Goal: Transaction & Acquisition: Book appointment/travel/reservation

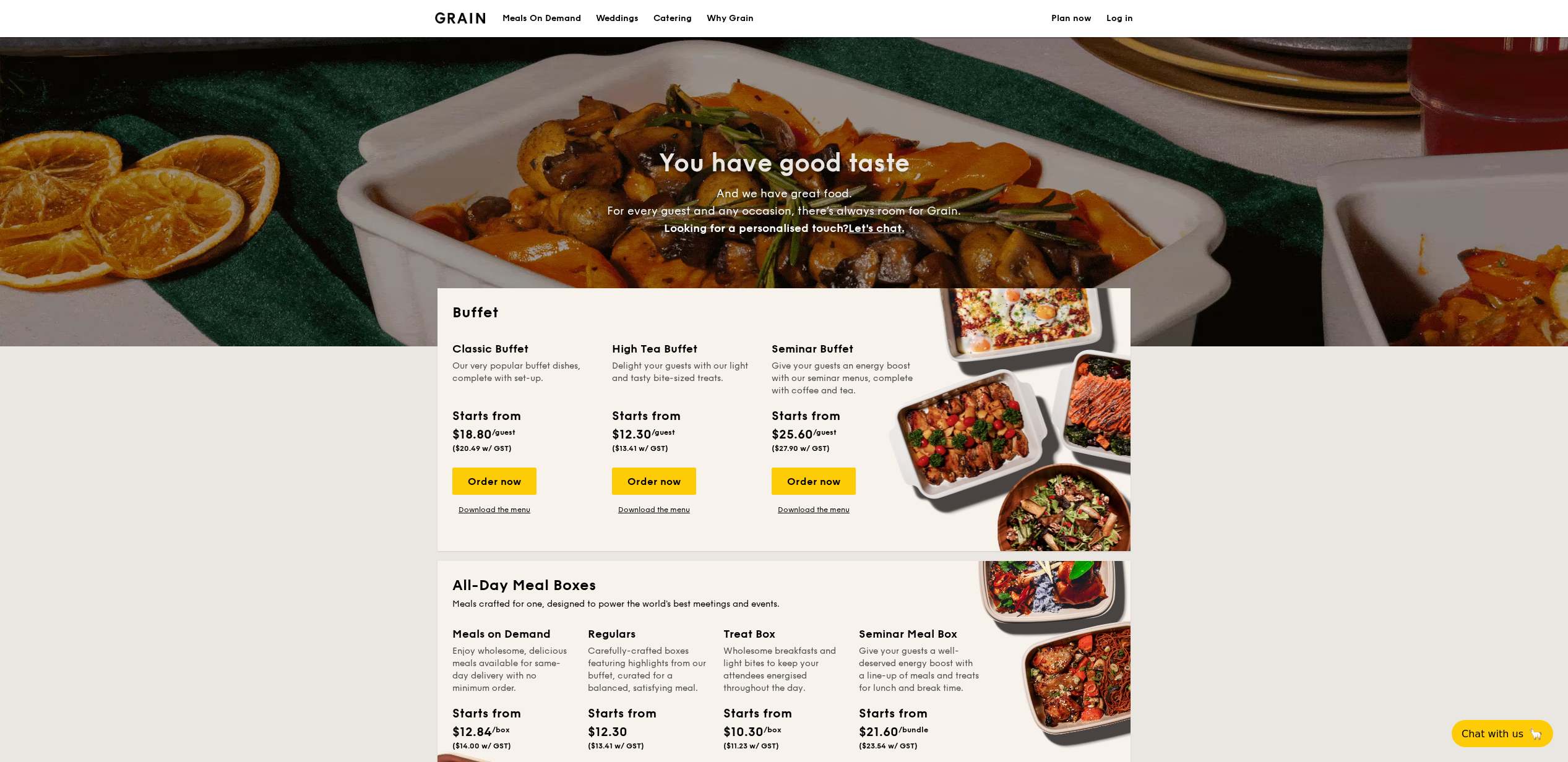
click at [878, 228] on span "Let's chat." at bounding box center [876, 228] width 56 height 14
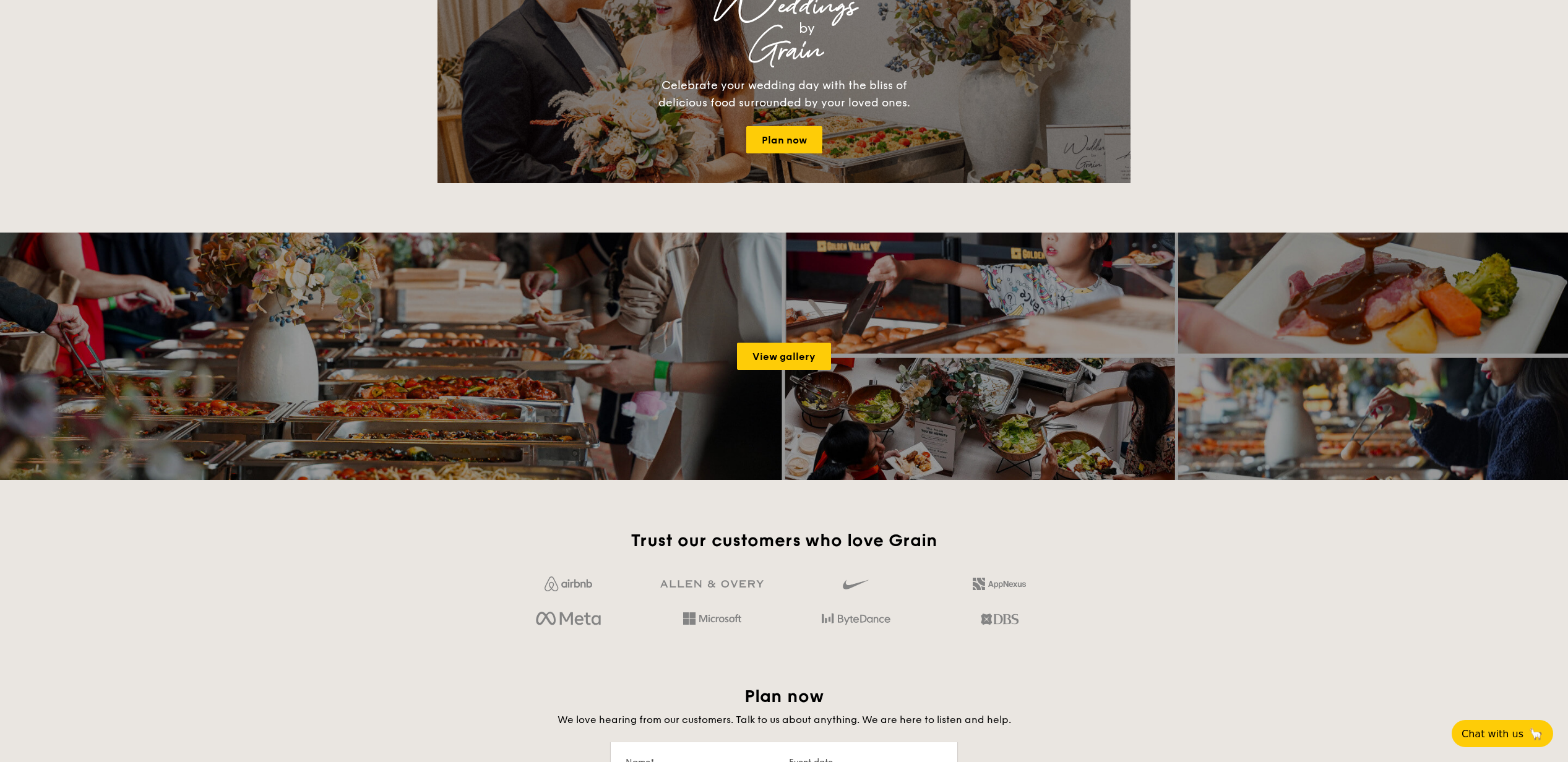
scroll to position [2124, 0]
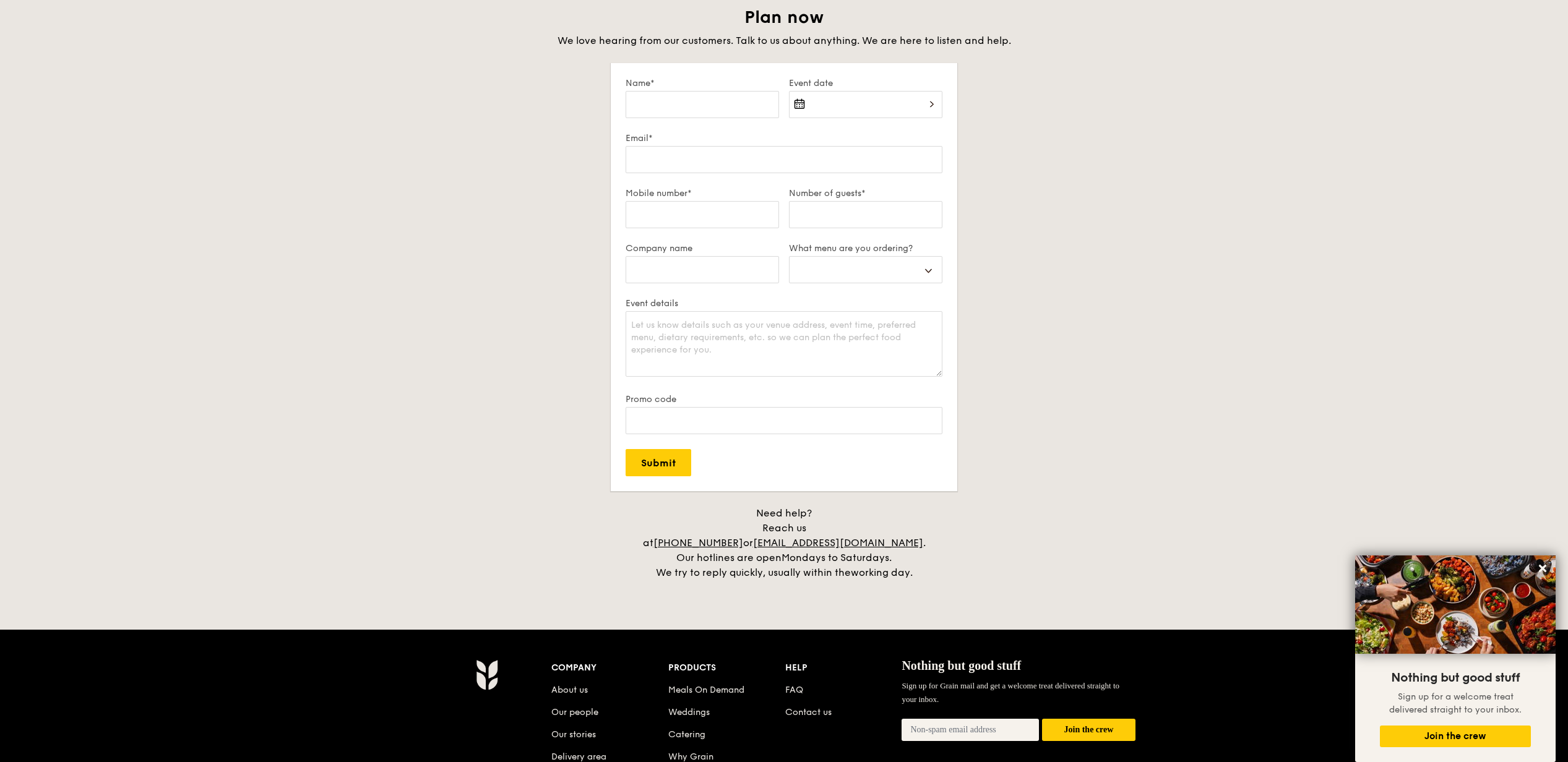
click at [1110, 222] on div "Plan now We love hearing from our customers. Talk to us about anything. We are …" at bounding box center [783, 294] width 693 height 574
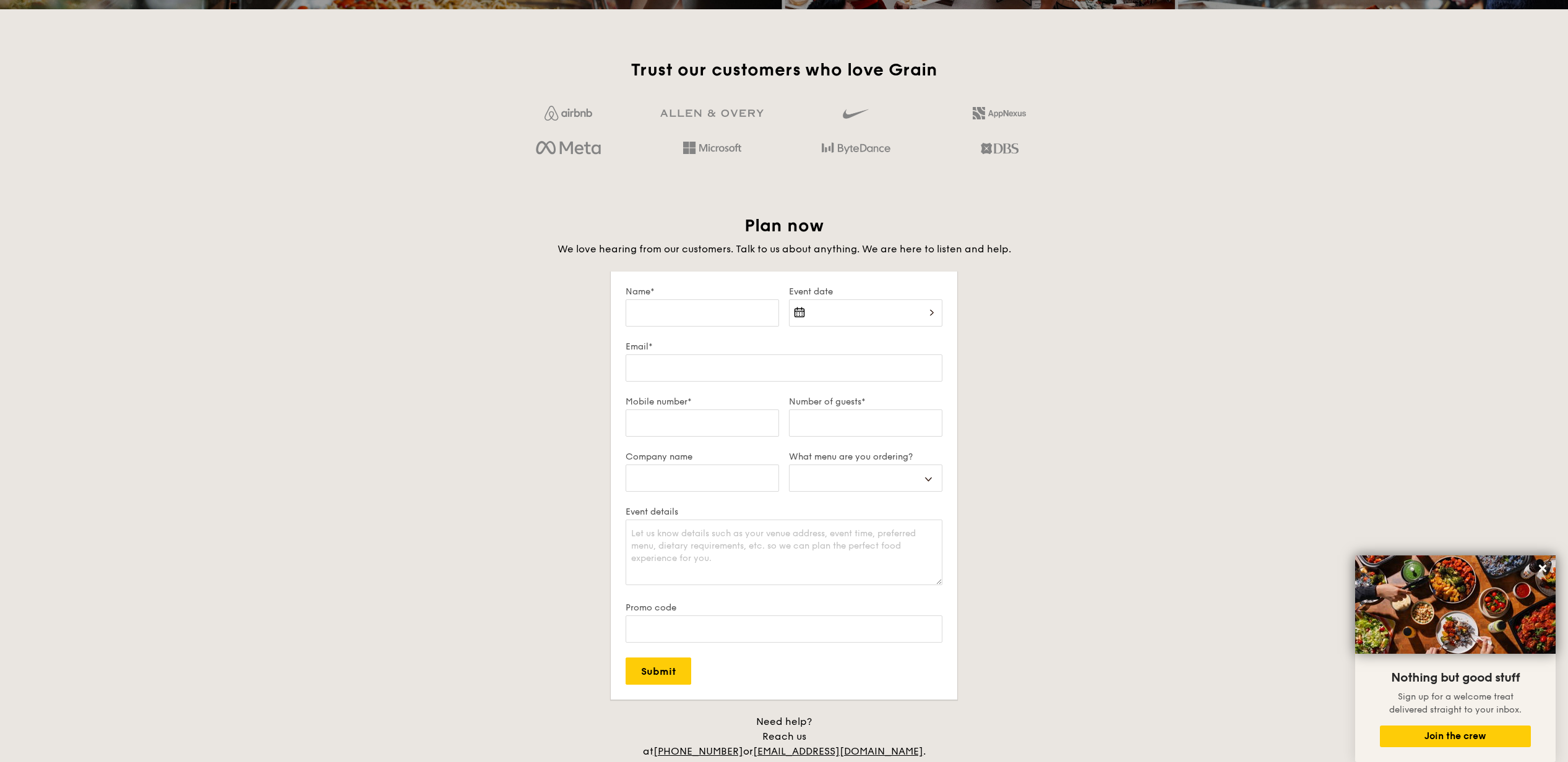
scroll to position [1876, 0]
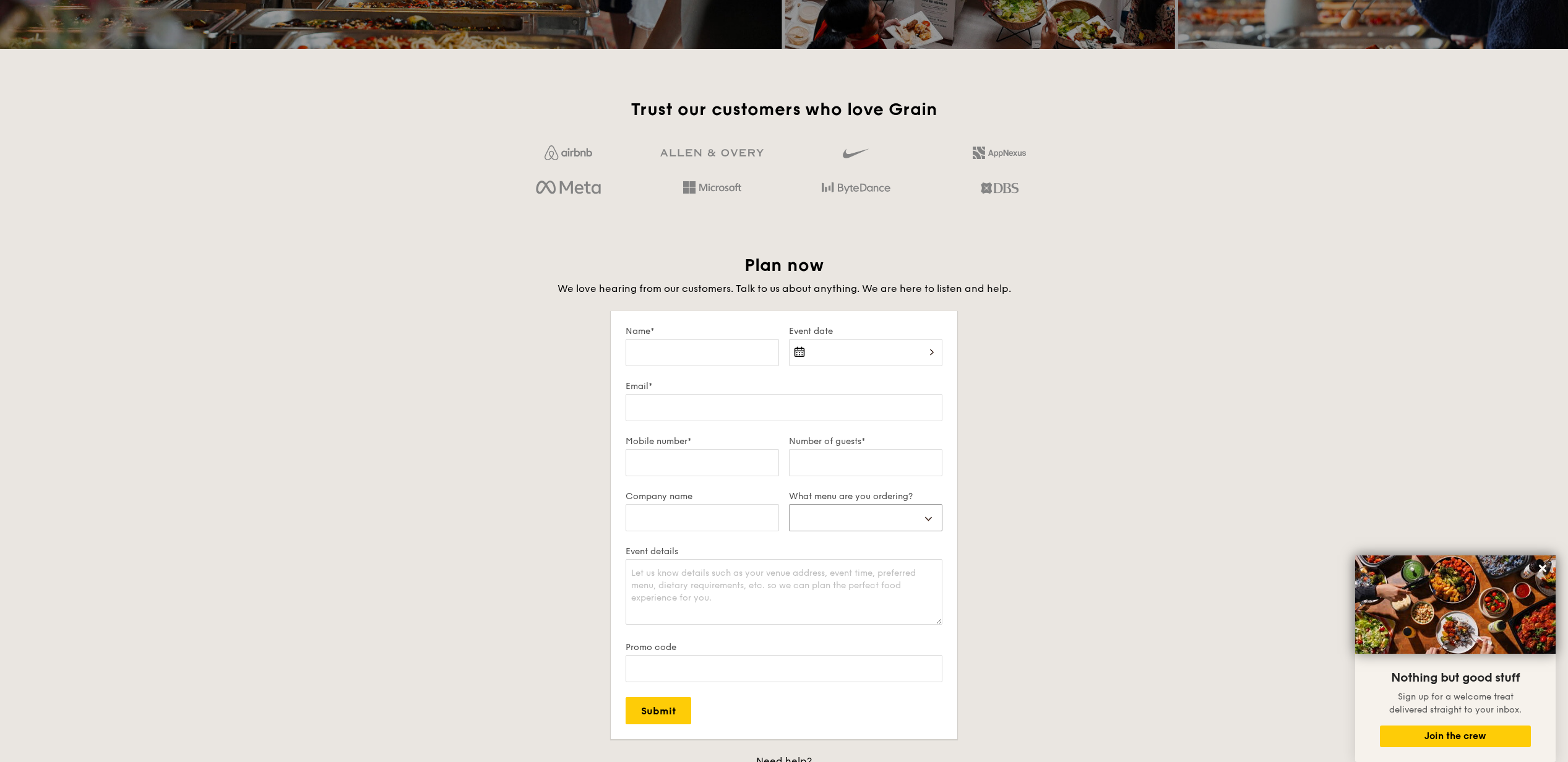
select select "mealBoxes"
click at [729, 355] on input "Name*" at bounding box center [702, 352] width 153 height 27
click at [711, 365] on input "Name*" at bounding box center [702, 352] width 153 height 27
click at [716, 352] on input "Name*" at bounding box center [702, 352] width 153 height 27
type input "[PERSON_NAME]"
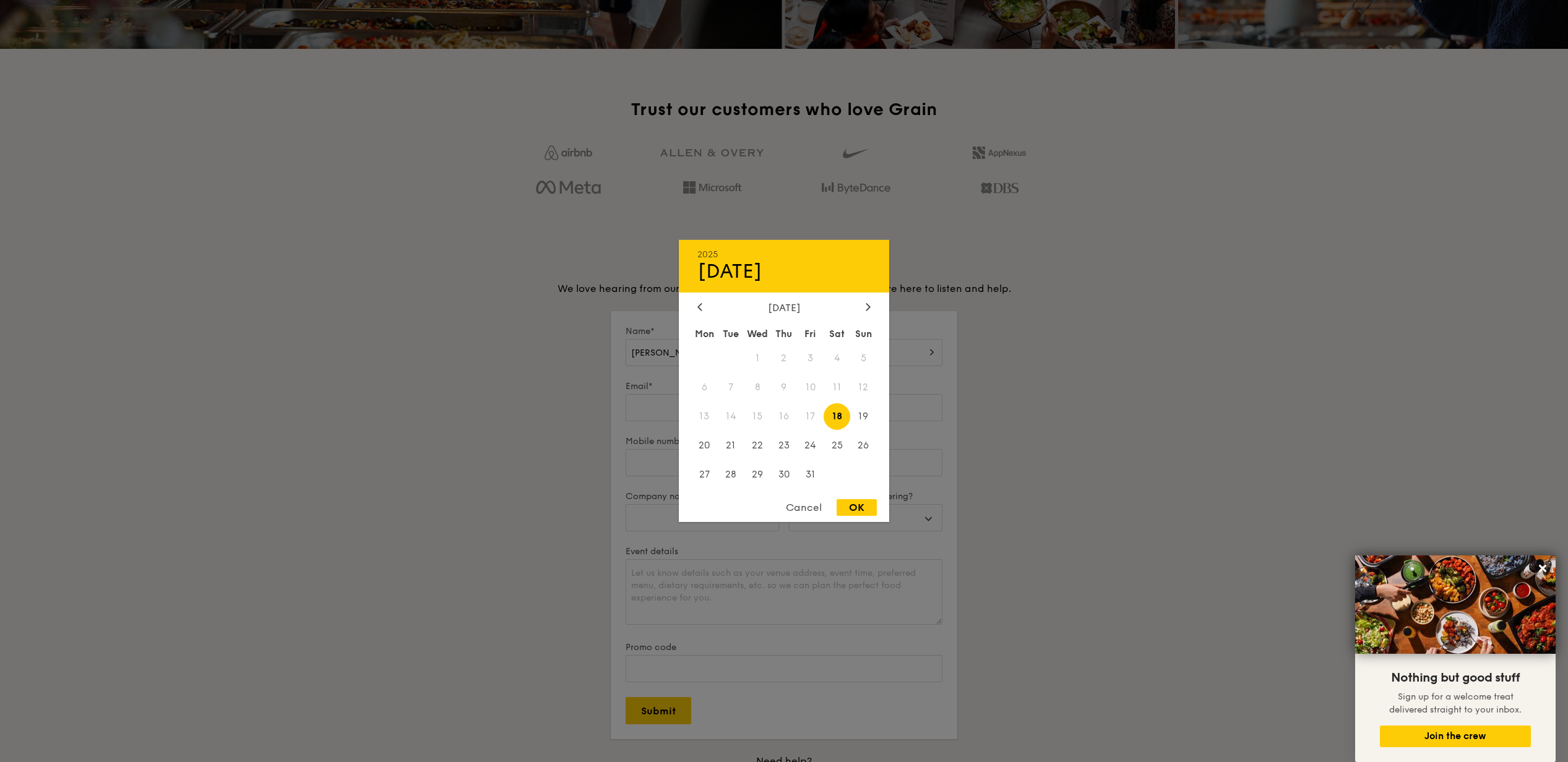
click at [861, 319] on div "[DATE] Mon Tue Wed Thu Fri Sat Sun 1 2 3 4 5 6 7 8 9 10 11 12 13 14 15 16 17 18…" at bounding box center [784, 396] width 210 height 188
click at [865, 314] on div "[DATE] Mon Tue Wed Thu Fri Sat Sun 1 2 3 4 5 6 7 8 9 10 11 12 13 14 15 16 17 18…" at bounding box center [784, 396] width 210 height 188
click at [868, 308] on icon at bounding box center [868, 307] width 5 height 8
click at [732, 475] on span "25" at bounding box center [731, 474] width 27 height 27
click at [862, 508] on div "OK" at bounding box center [856, 507] width 40 height 16
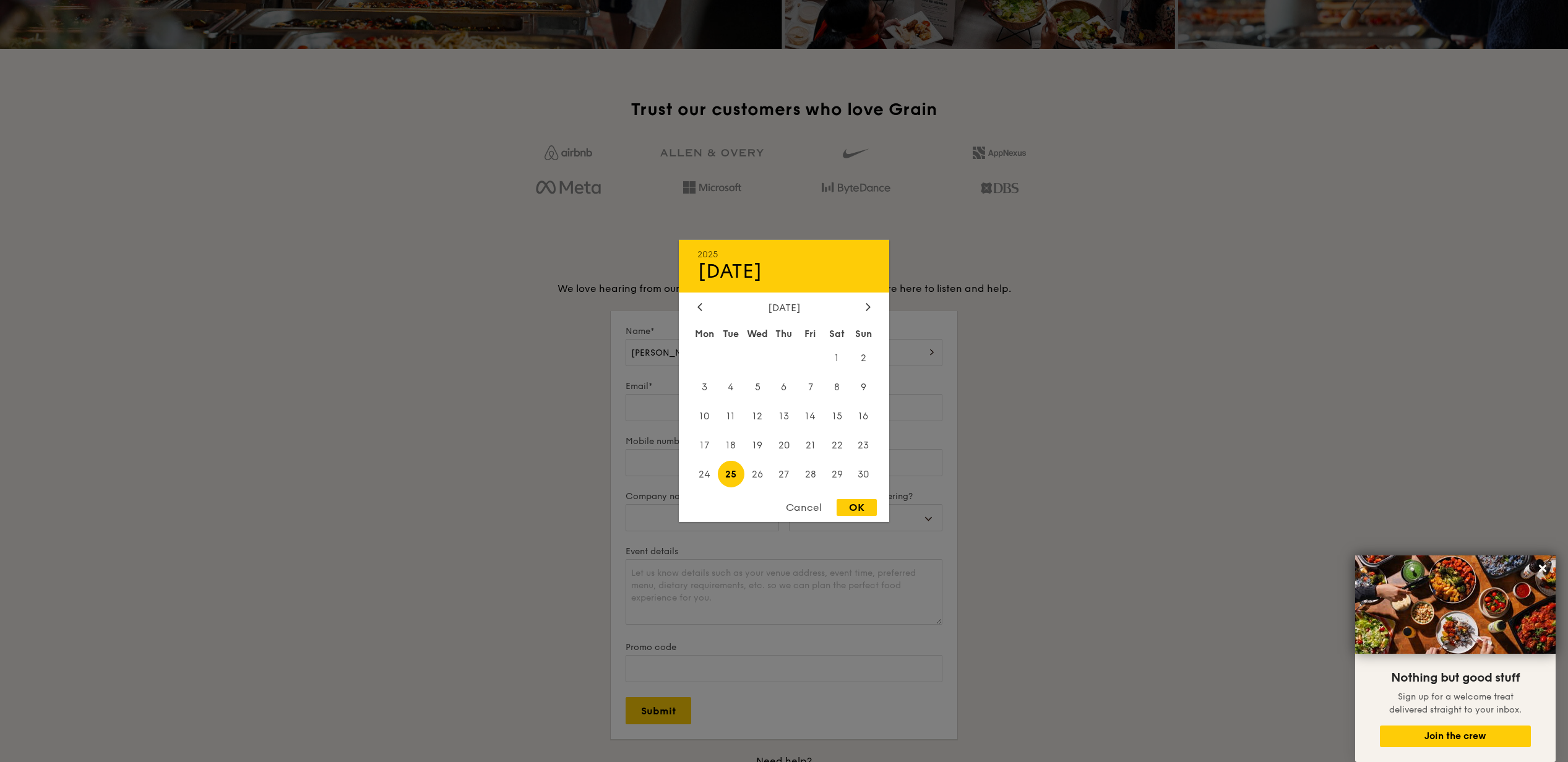
type input "[DATE]"
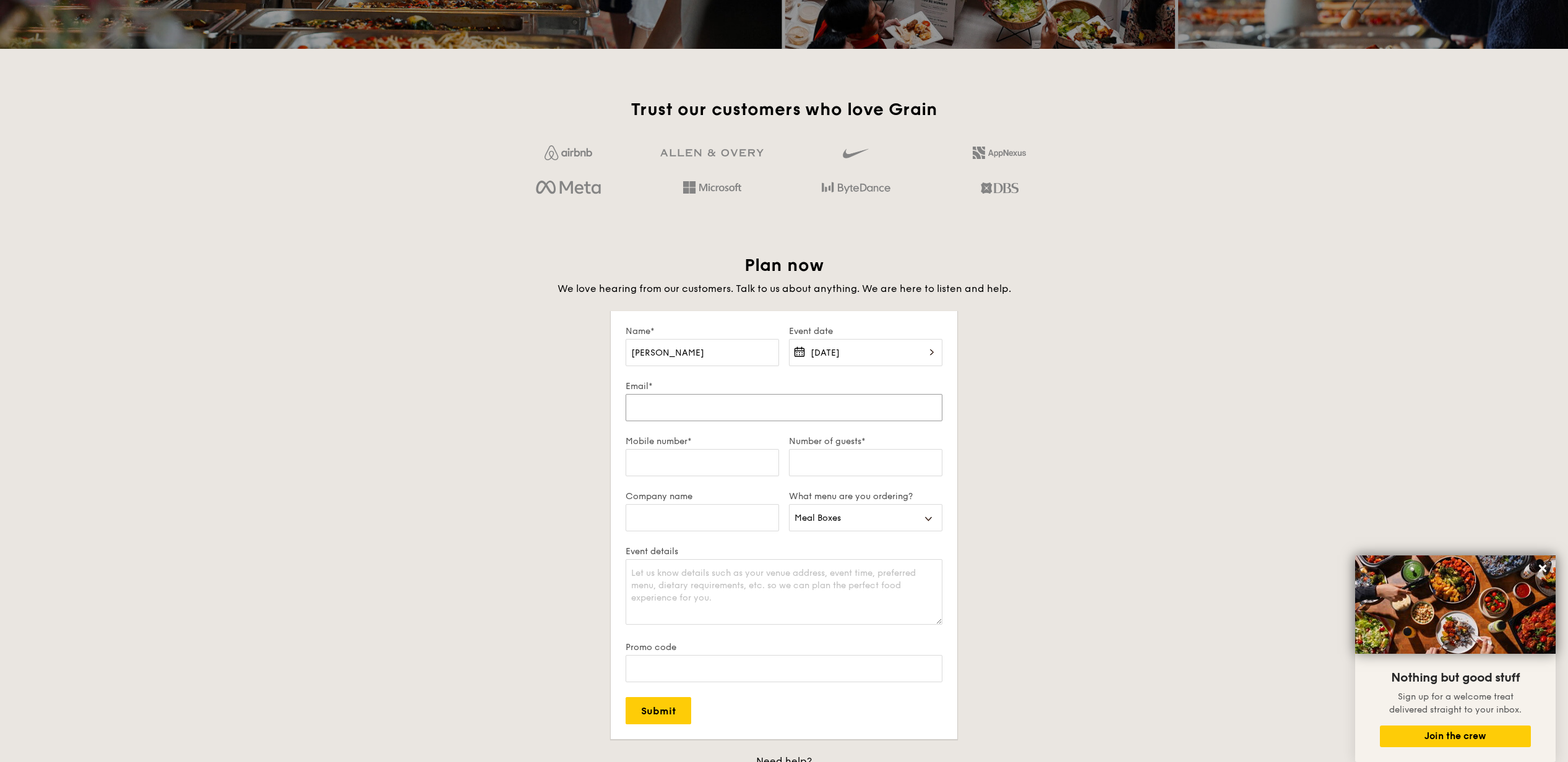
drag, startPoint x: 685, startPoint y: 418, endPoint x: 682, endPoint y: 411, distance: 7.6
click at [682, 410] on input "Email*" at bounding box center [784, 407] width 317 height 27
click at [806, 409] on input "Email*" at bounding box center [784, 407] width 317 height 27
type input "[EMAIL_ADDRESS][DOMAIN_NAME]"
click at [456, 438] on div "Plan now We love hearing from our customers. Talk to us about anything. We are …" at bounding box center [783, 542] width 693 height 574
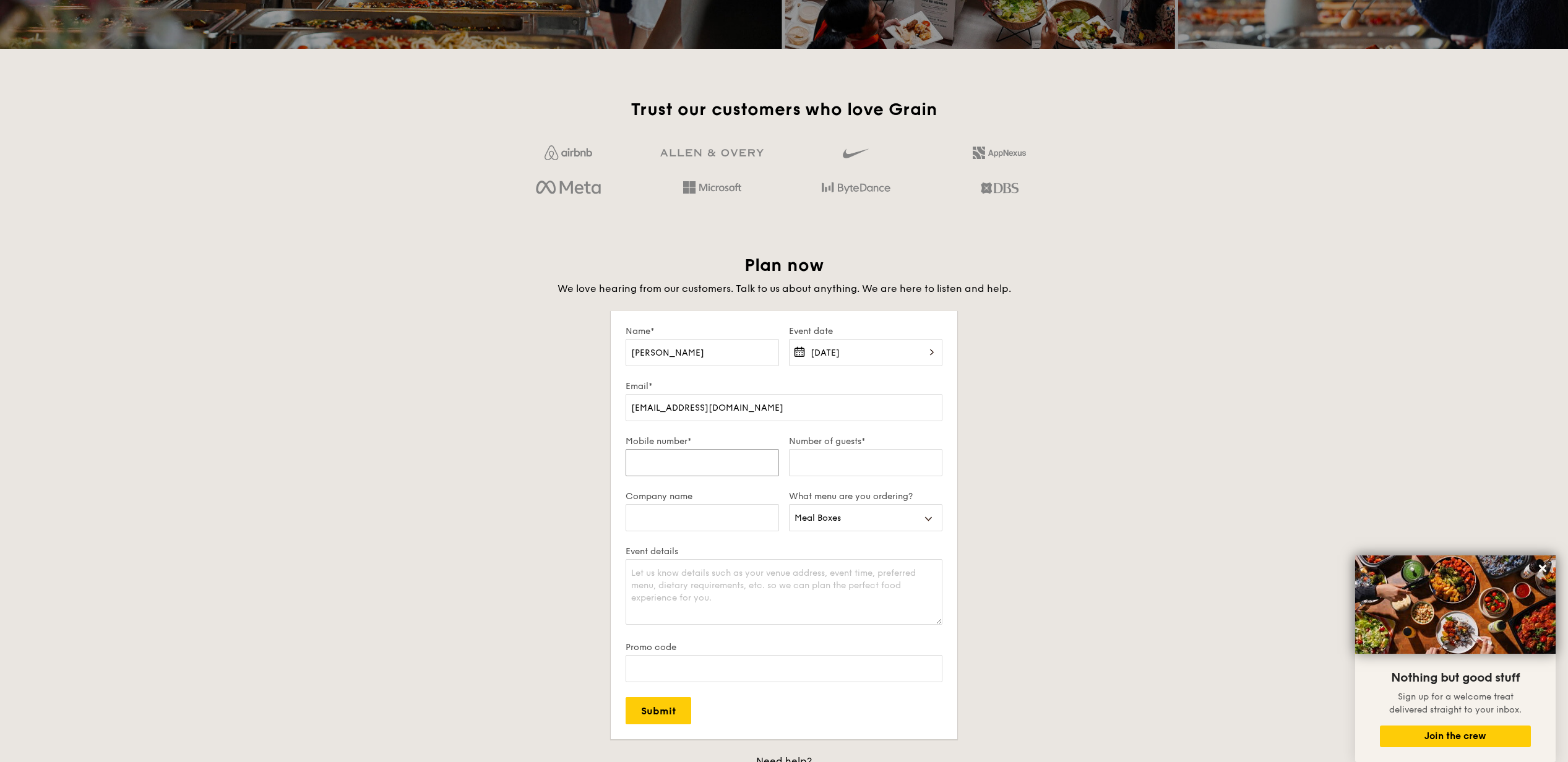
click at [649, 467] on input "Mobile number*" at bounding box center [702, 463] width 153 height 27
type input "91766162"
drag, startPoint x: 793, startPoint y: 470, endPoint x: 837, endPoint y: 461, distance: 44.9
click at [836, 461] on input "Number of guests*" at bounding box center [866, 463] width 153 height 27
type input "40"
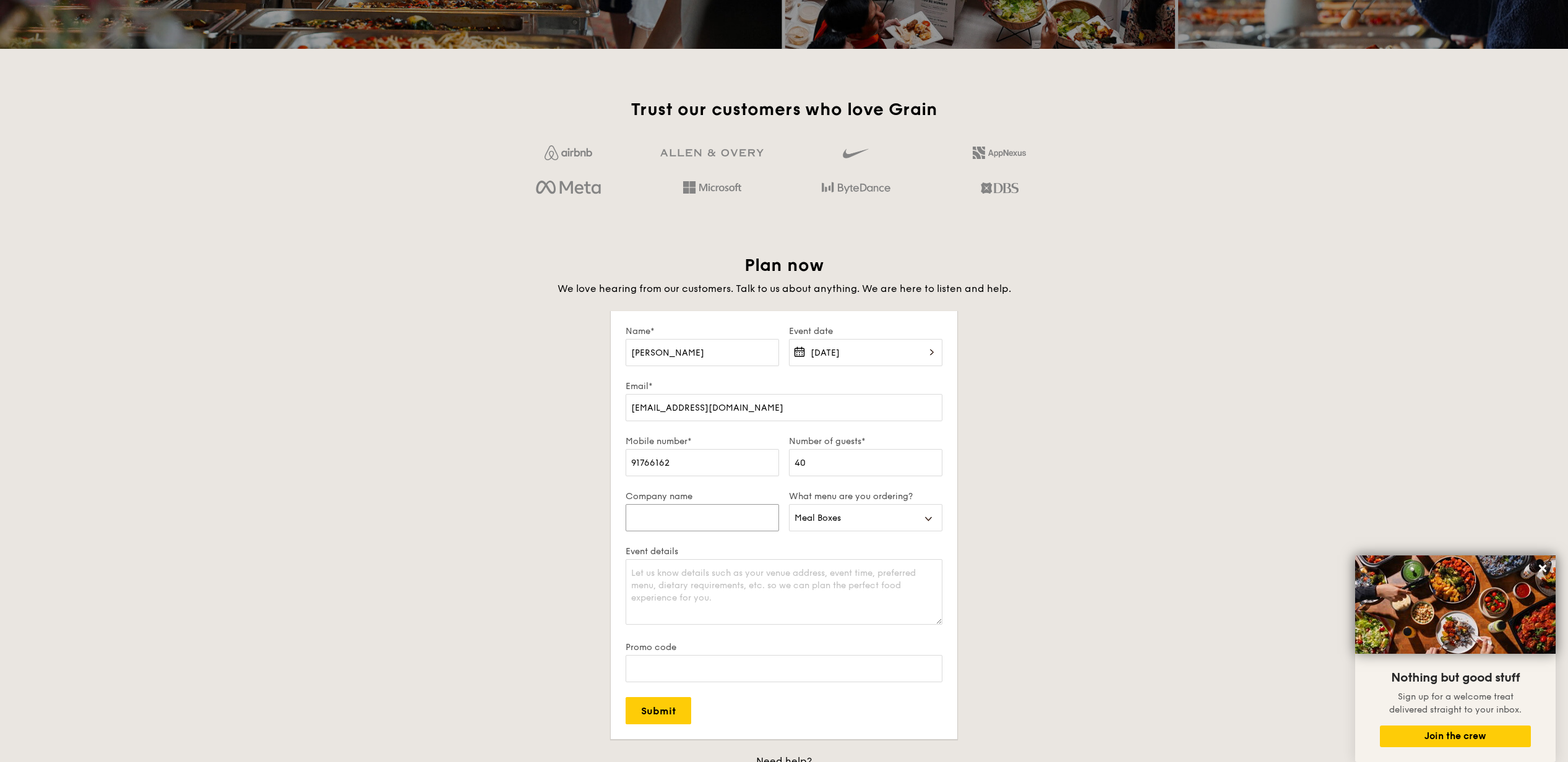
click at [722, 524] on input "Company name" at bounding box center [702, 517] width 153 height 27
type input "Monetary Authority of [GEOGRAPHIC_DATA]"
click at [644, 584] on textarea "Event details" at bounding box center [784, 592] width 317 height 65
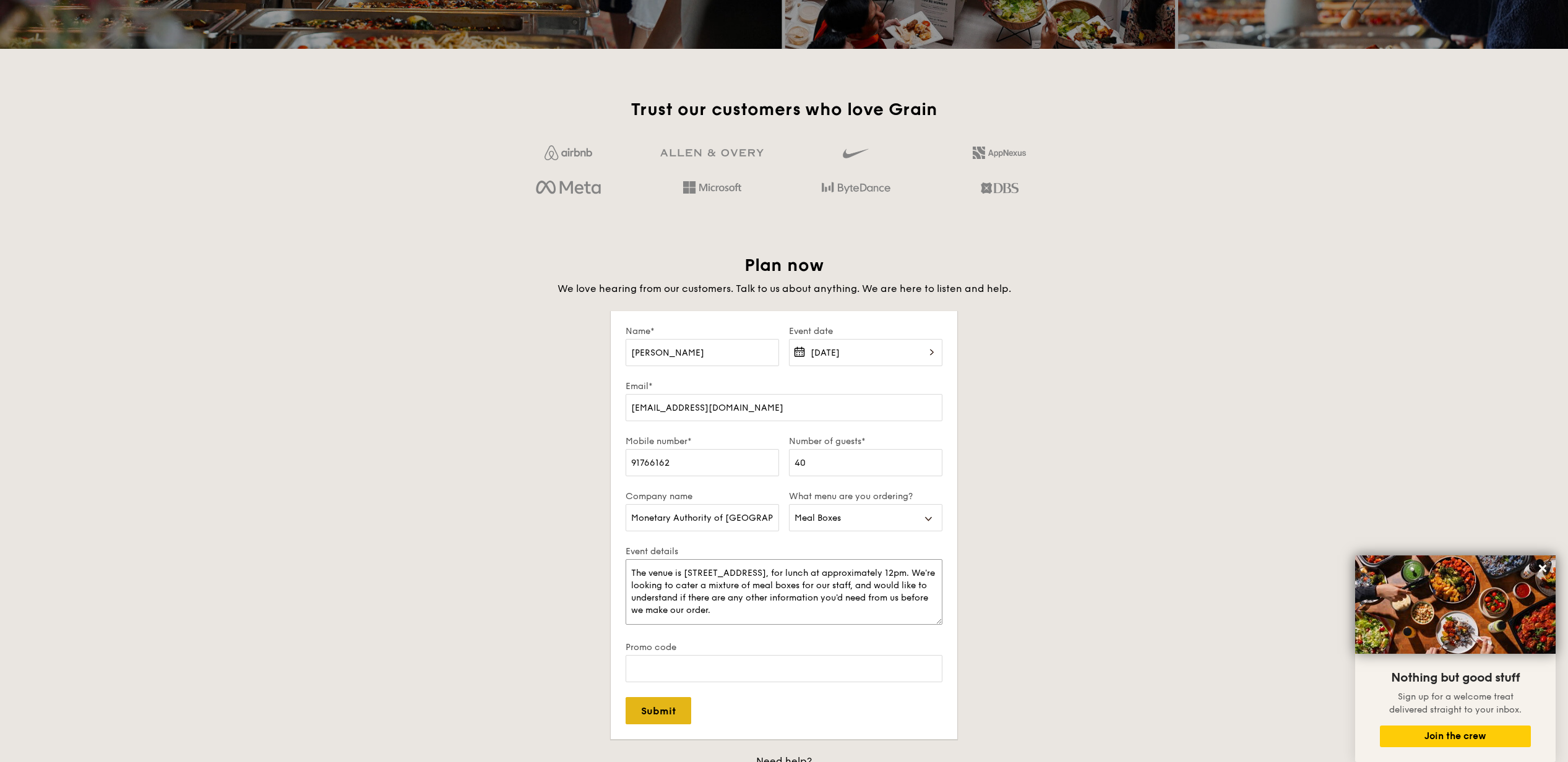
type textarea "The venue is [STREET_ADDRESS], for lunch at approximately 12pm. We're looking t…"
click at [642, 721] on input "Submit" at bounding box center [658, 711] width 65 height 27
select select
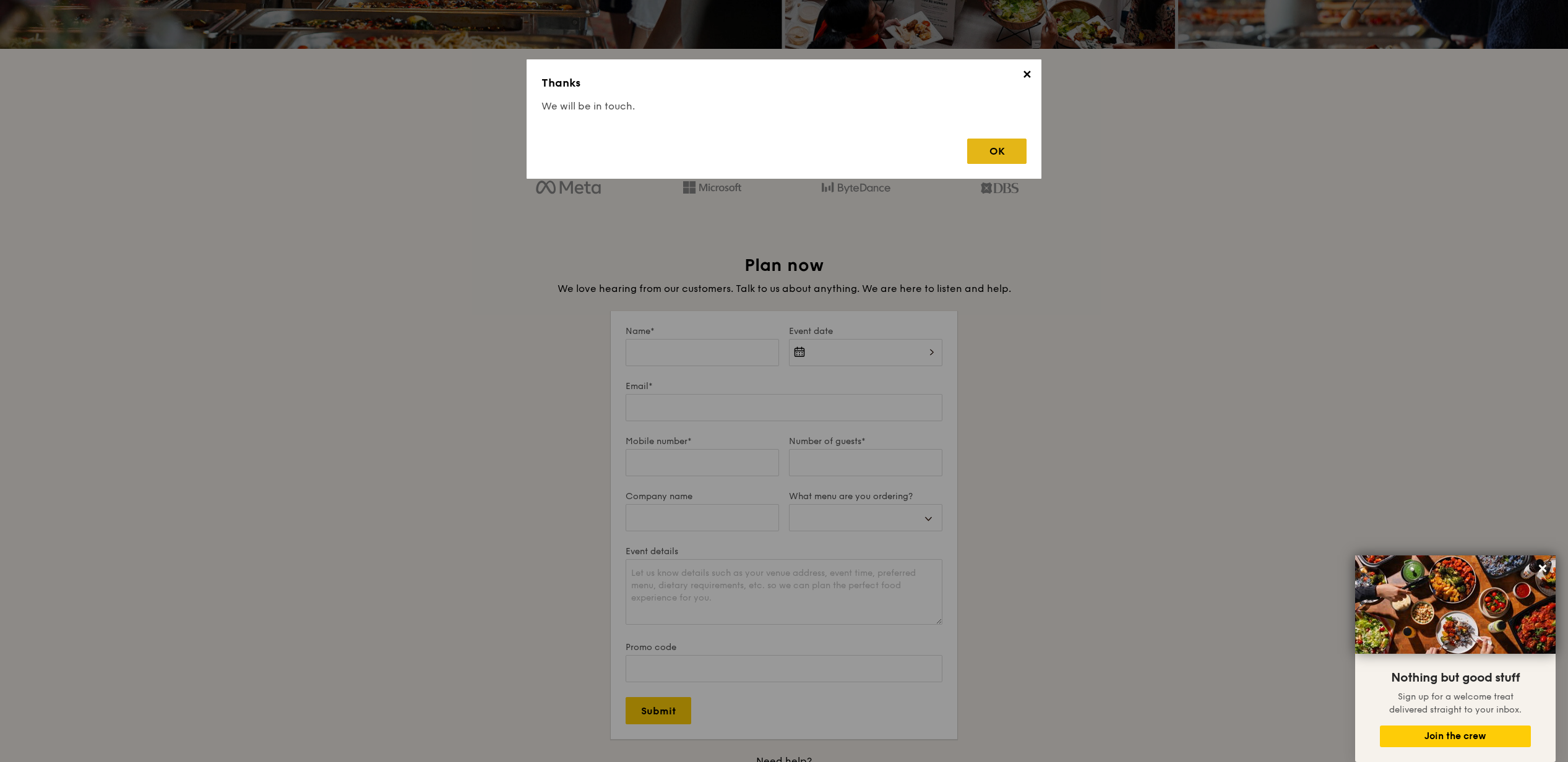
click at [994, 158] on div "OK" at bounding box center [997, 151] width 60 height 25
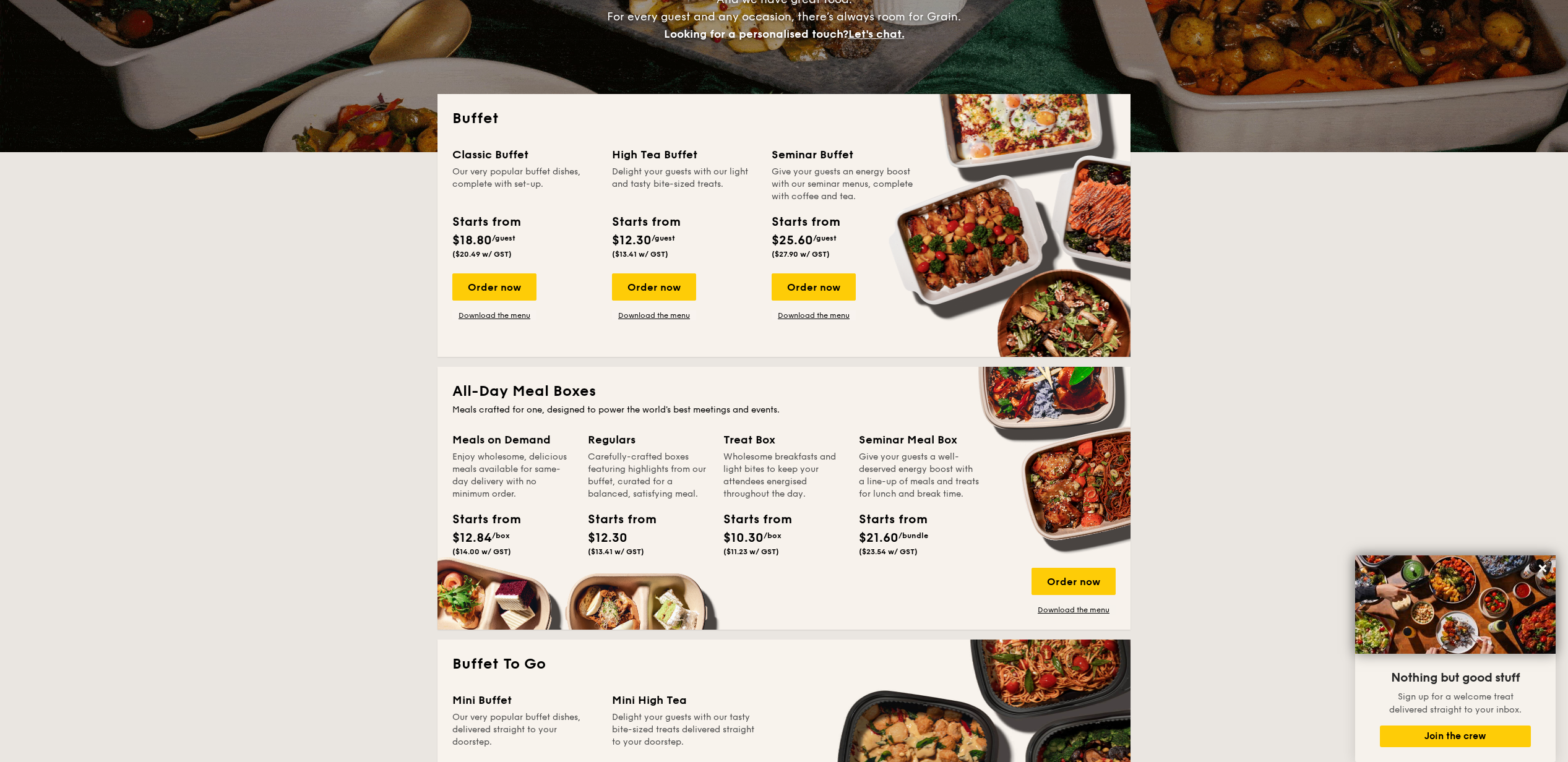
scroll to position [330, 0]
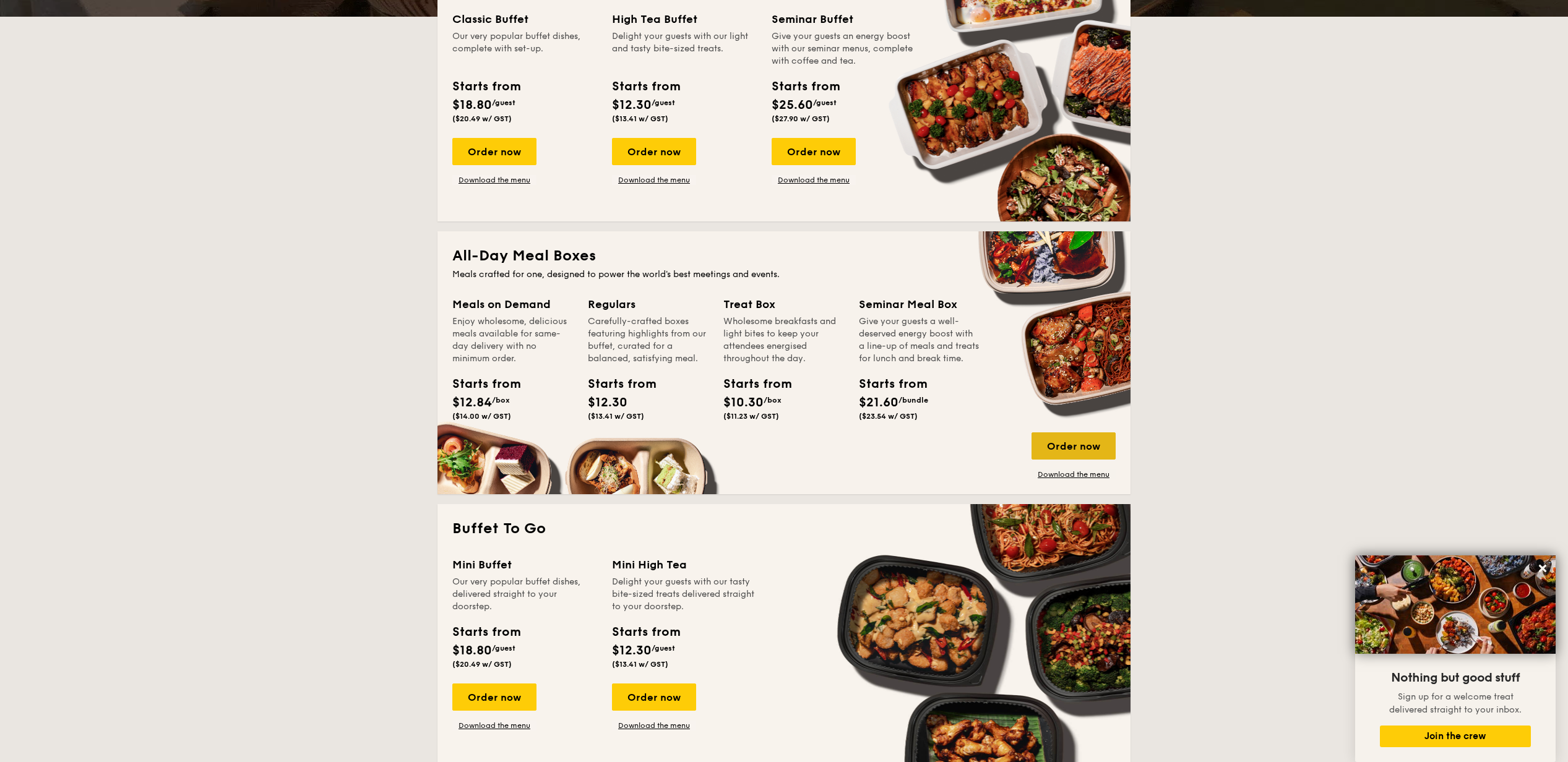
click at [1078, 453] on div "Order now" at bounding box center [1073, 445] width 84 height 27
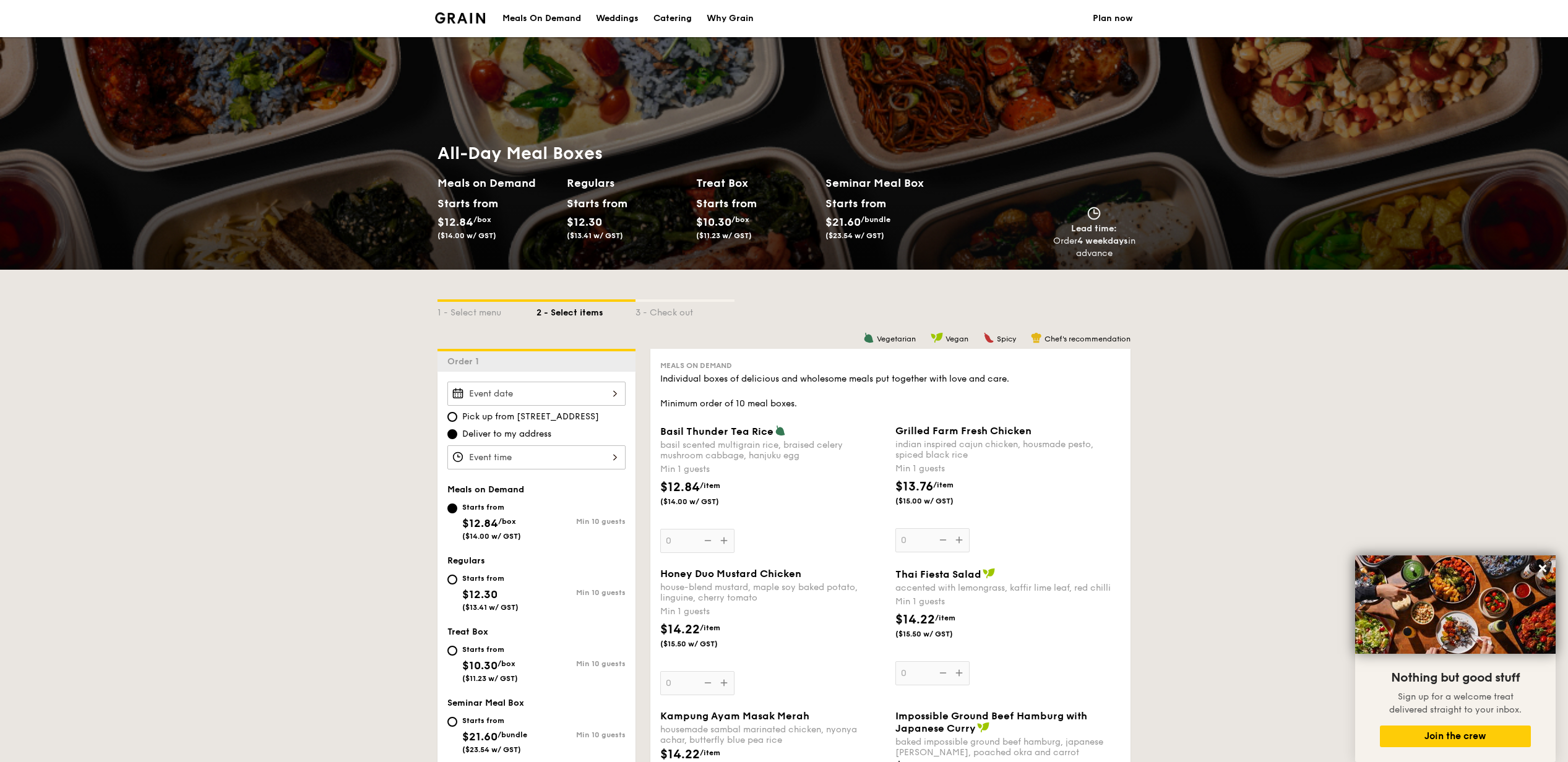
click at [596, 460] on input "Basil Thunder Tea [PERSON_NAME] scented multigrain rice, braised celery mushroo…" at bounding box center [536, 458] width 178 height 24
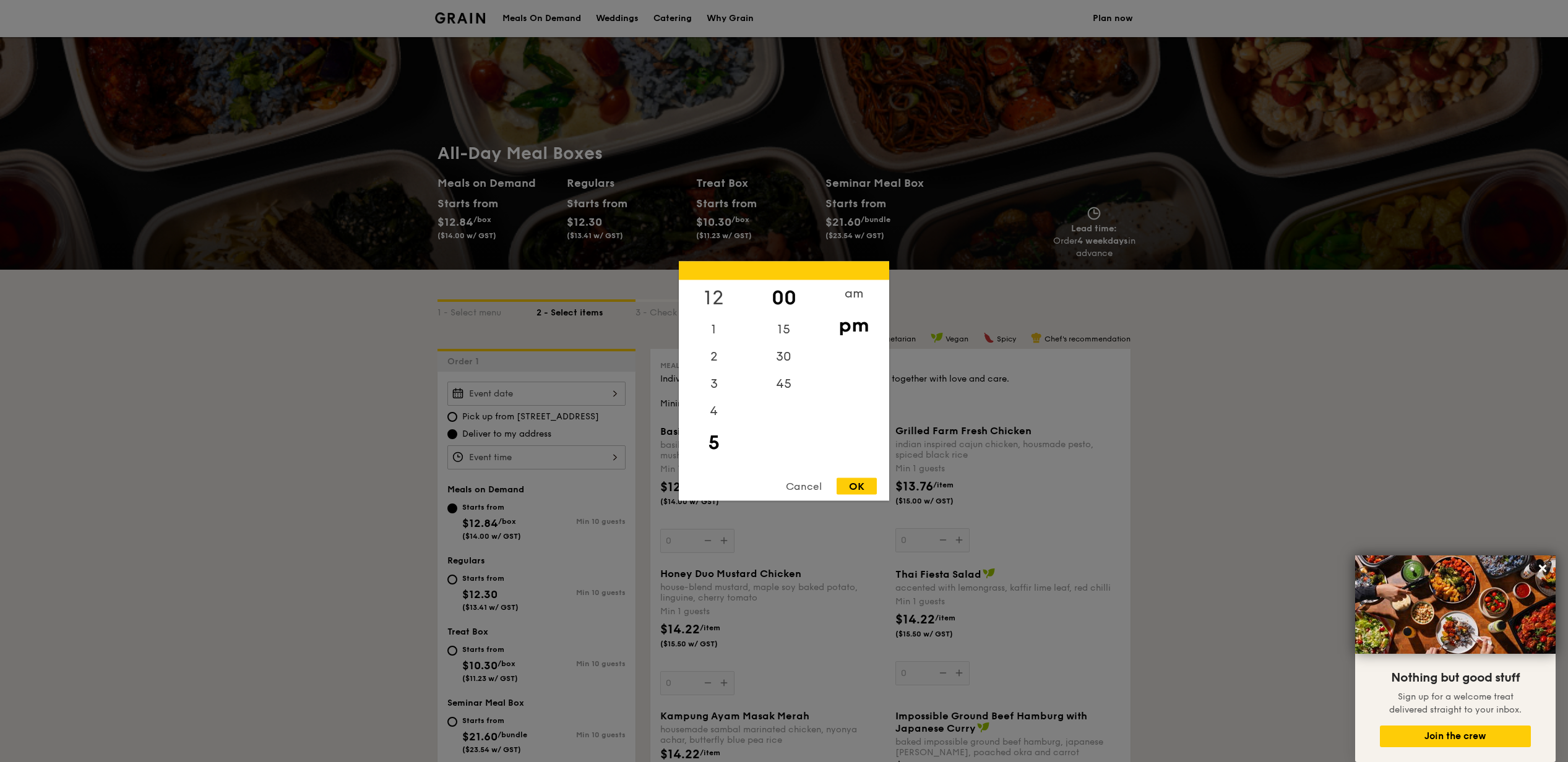
click at [722, 295] on div "12" at bounding box center [714, 299] width 70 height 36
click at [869, 482] on div "OK" at bounding box center [856, 486] width 40 height 16
type input "12:00PM"
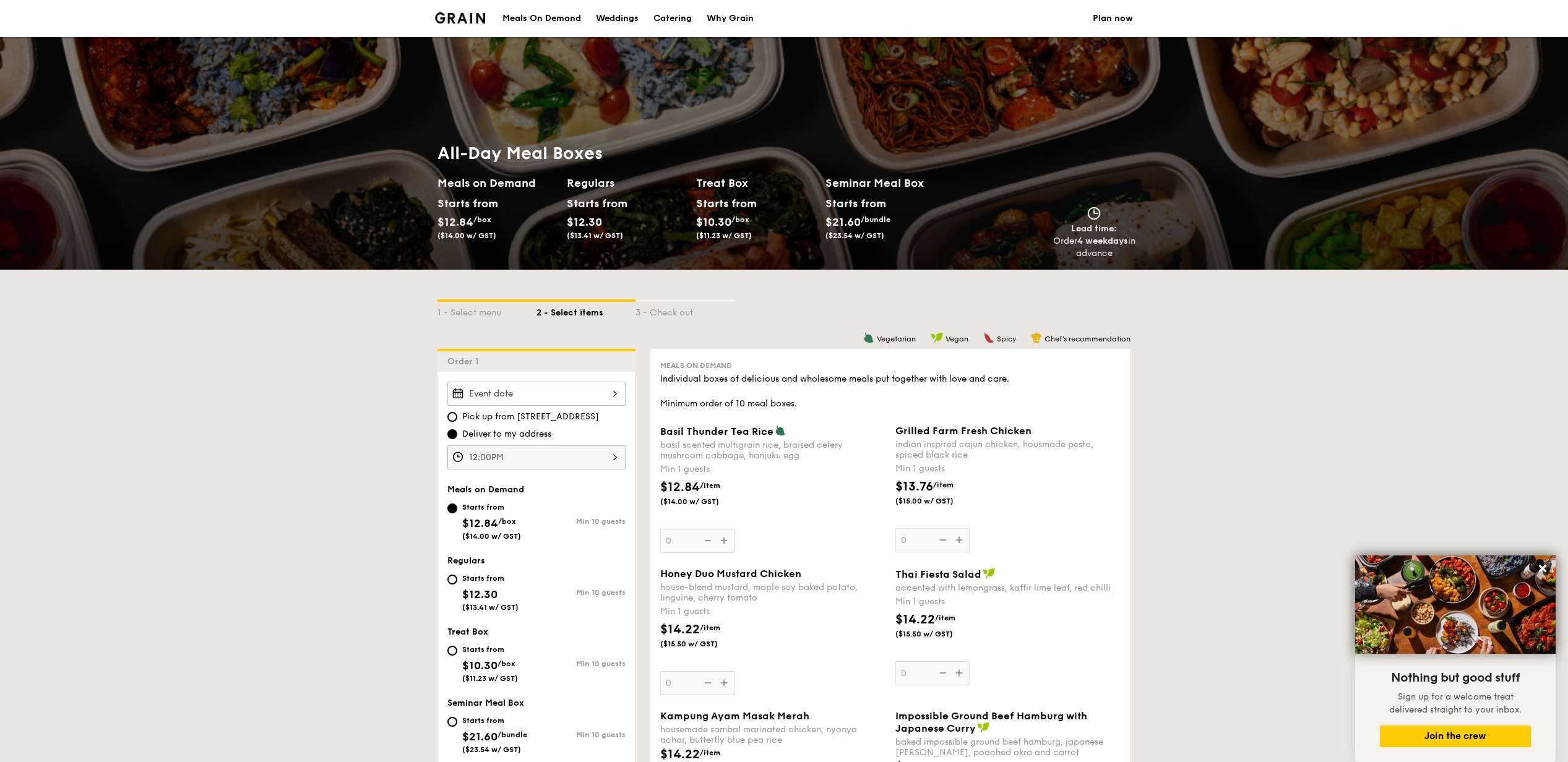
click at [591, 393] on input "Basil Thunder Tea [PERSON_NAME] scented multigrain rice, braised celery mushroo…" at bounding box center [536, 394] width 178 height 24
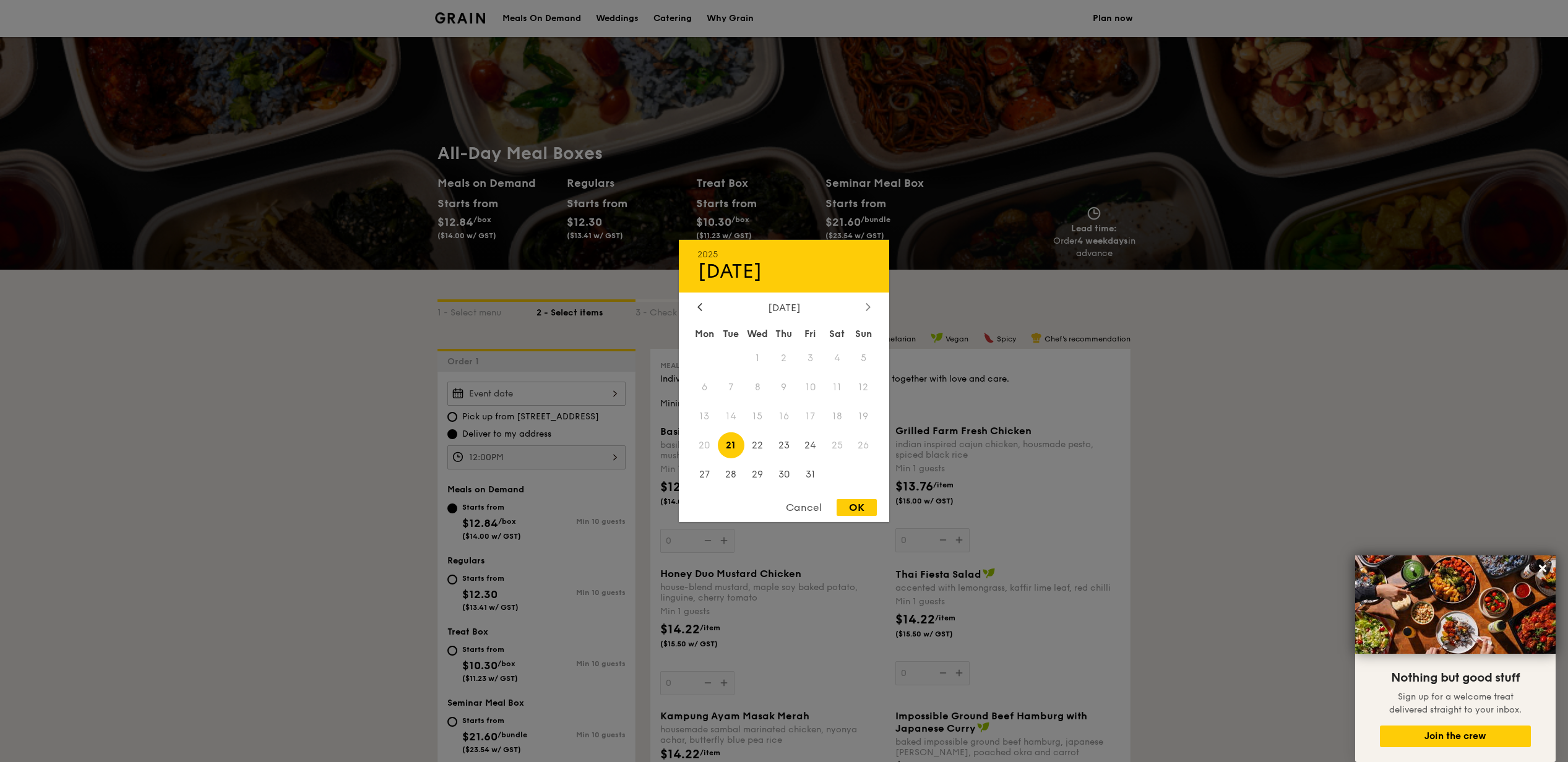
click at [867, 305] on icon at bounding box center [868, 307] width 4 height 7
click at [737, 470] on span "25" at bounding box center [731, 474] width 27 height 27
click at [864, 511] on div "OK" at bounding box center [856, 507] width 40 height 16
type input "[DATE]"
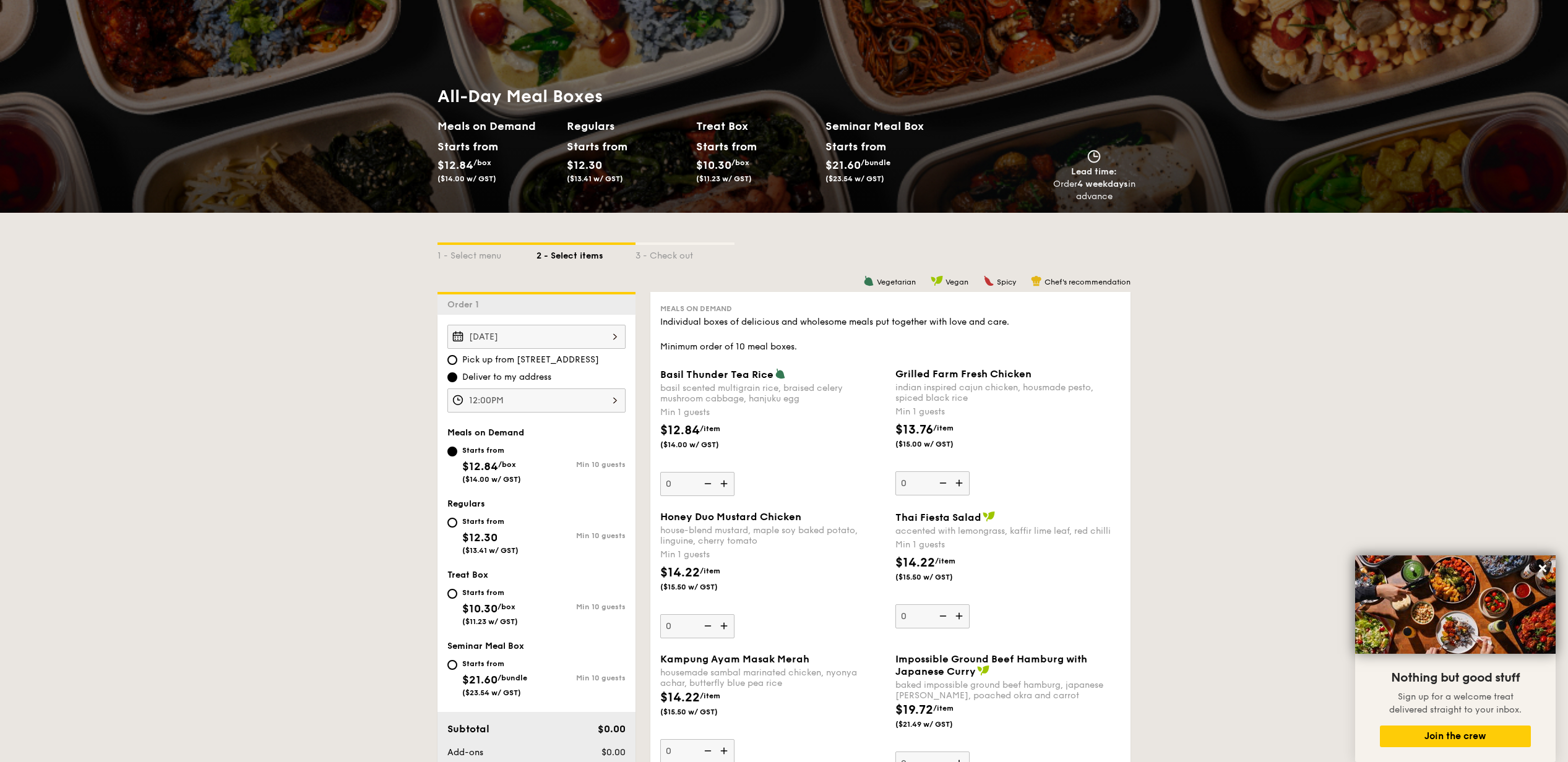
scroll to position [82, 0]
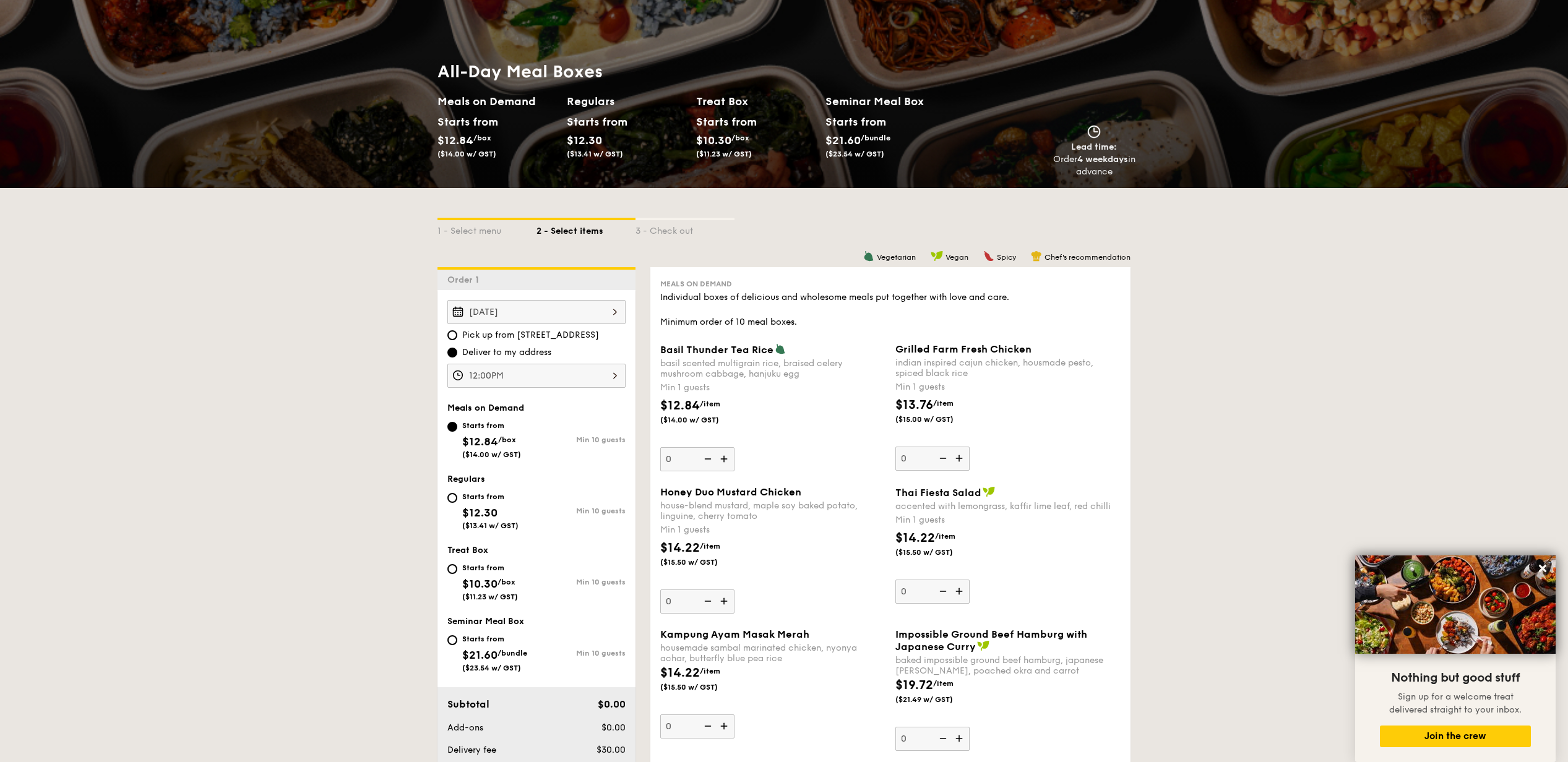
click at [458, 498] on div "Starts from $12.30 ($13.41 w/ GST)" at bounding box center [491, 510] width 89 height 41
click at [458, 498] on input "Starts from $12.30 ($13.41 w/ GST) Min 10 guests" at bounding box center [452, 498] width 10 height 10
radio input "true"
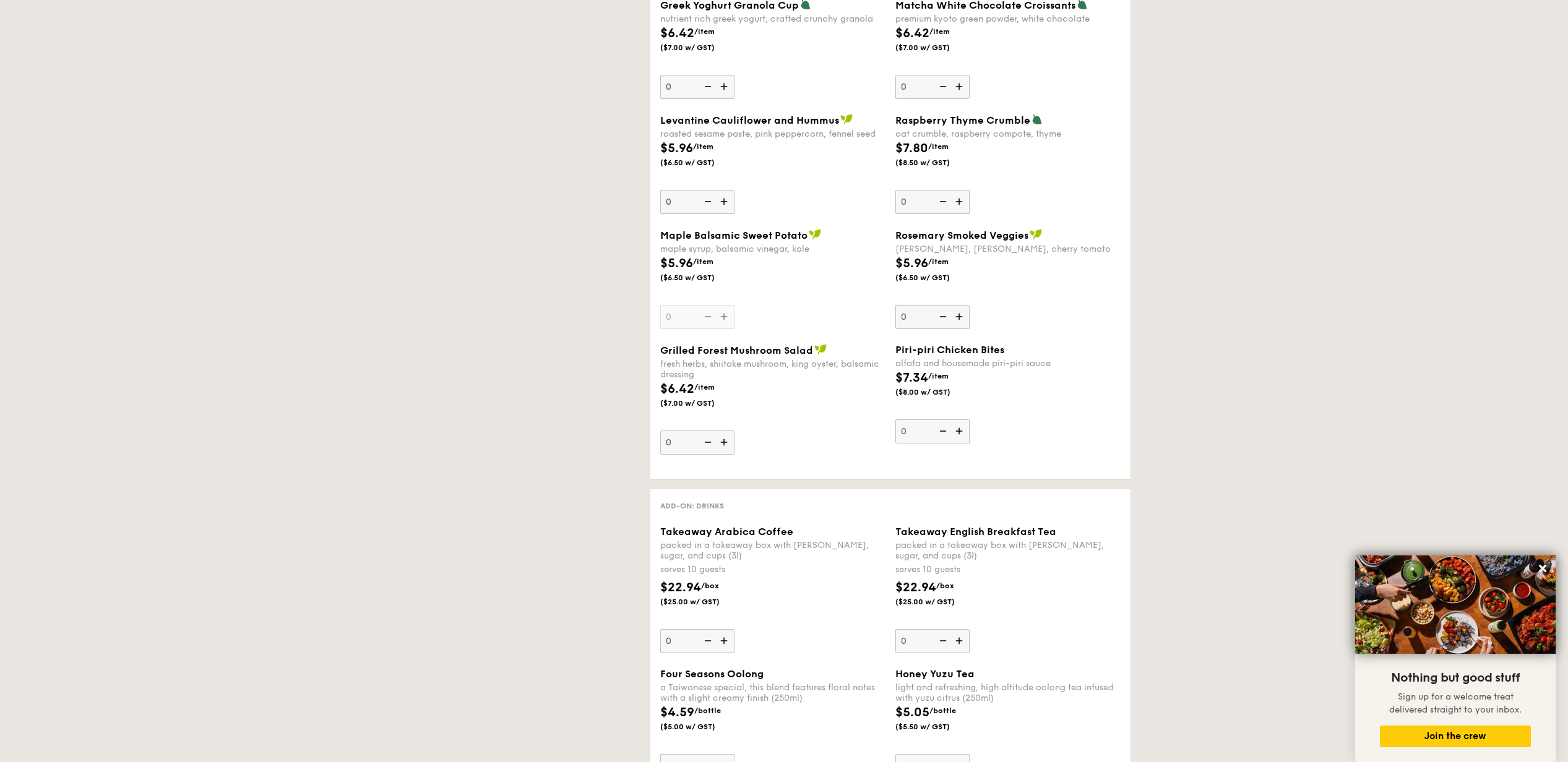
scroll to position [198, 0]
